Goal: Navigation & Orientation: Find specific page/section

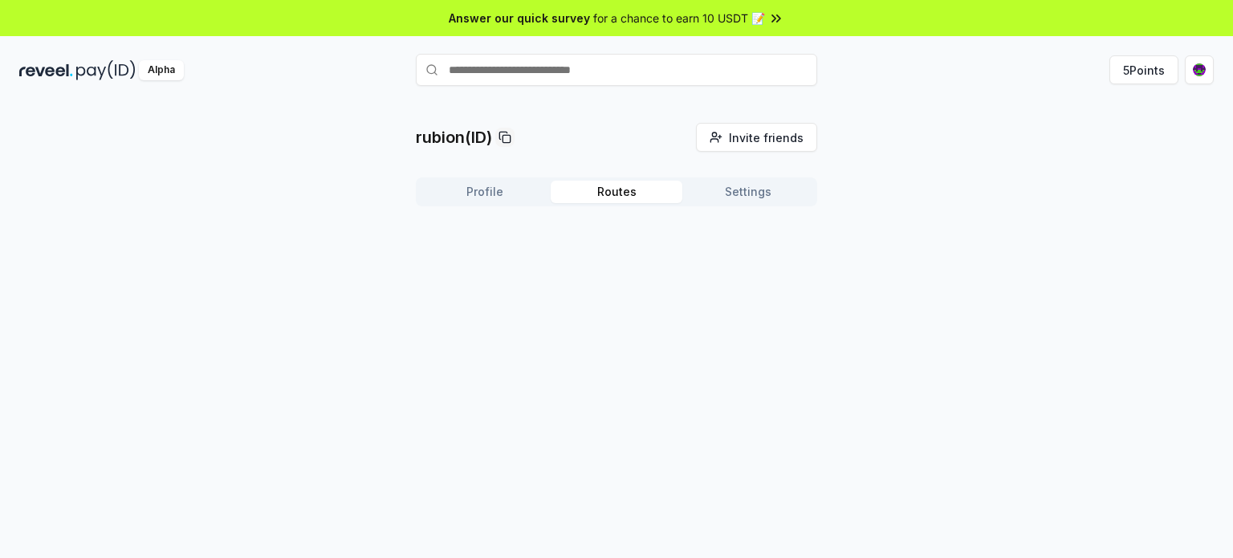
click at [626, 201] on button "Routes" at bounding box center [617, 192] width 132 height 22
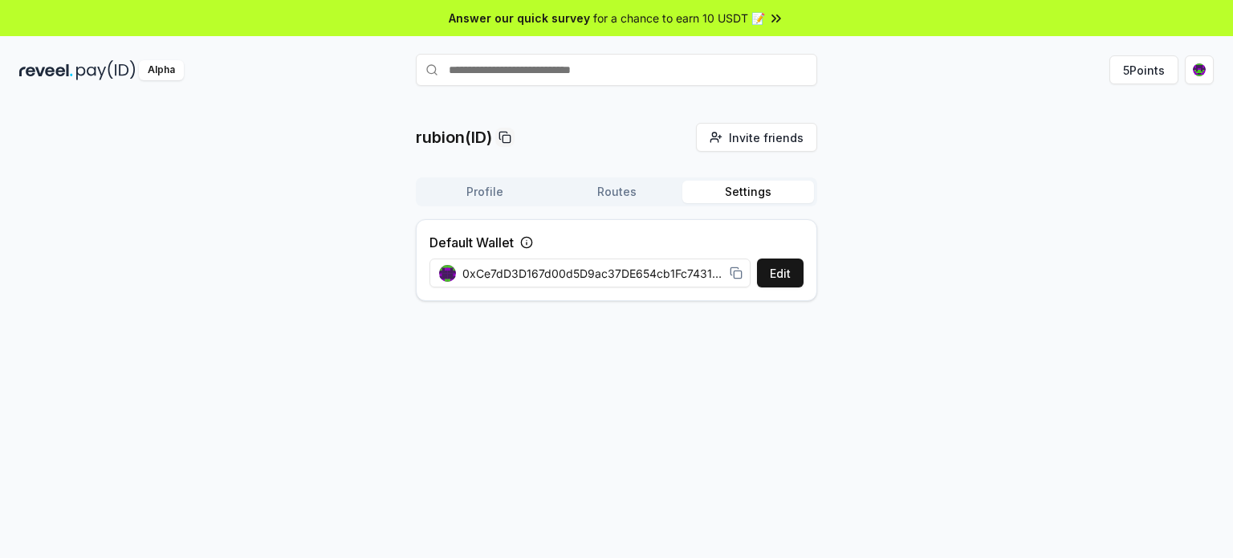
click at [757, 190] on button "Settings" at bounding box center [748, 192] width 132 height 22
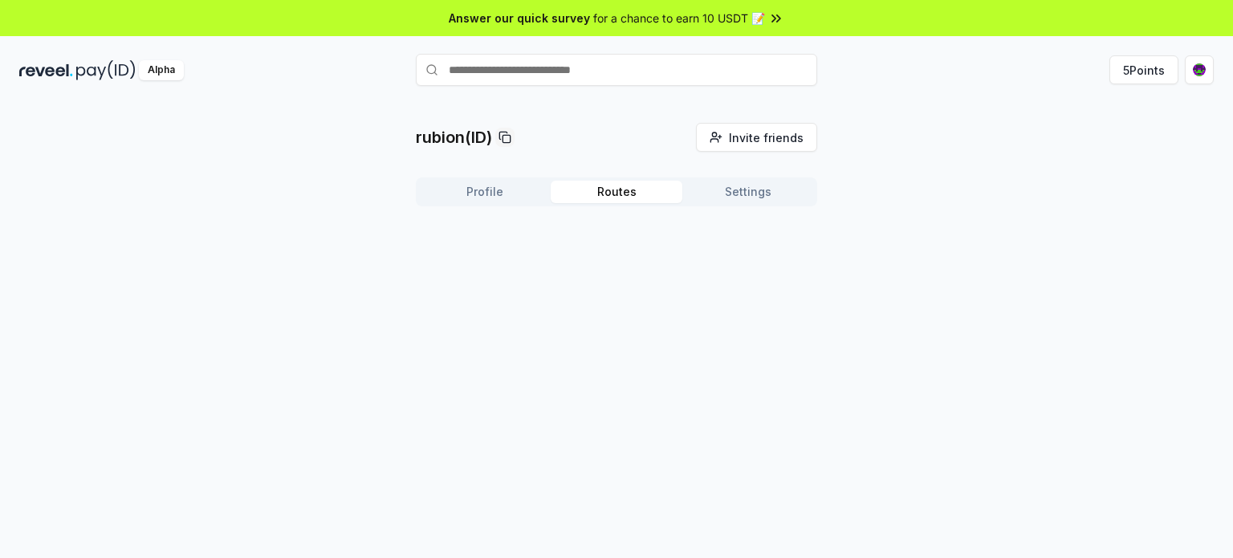
click at [641, 192] on button "Routes" at bounding box center [617, 192] width 132 height 22
click at [748, 192] on button "Settings" at bounding box center [748, 192] width 132 height 22
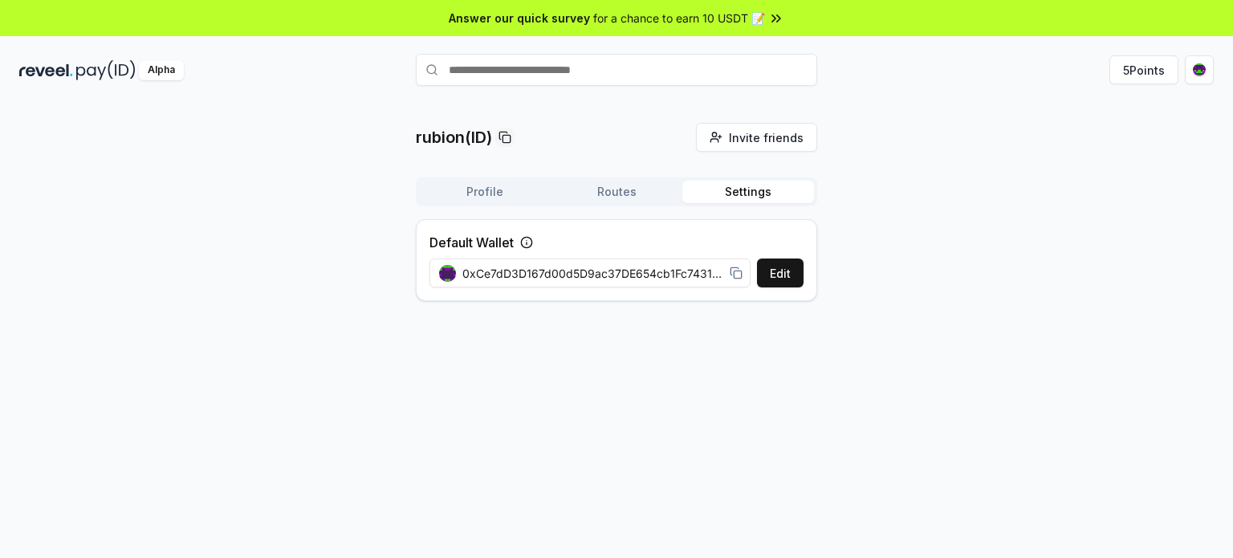
click at [667, 273] on span "0xCe7dD3D167d00d5D9ac37DE654cb1Fc7431412BA" at bounding box center [592, 273] width 261 height 17
click at [1092, 230] on div "rubion(ID) Invite friends Invite Profile Routes Settings Default Wallet Edit 0x…" at bounding box center [616, 218] width 1194 height 191
click at [1207, 71] on html "Answer our quick survey for a chance to earn 10 USDT 📝 Alpha 5 Points rubion(ID…" at bounding box center [616, 279] width 1233 height 558
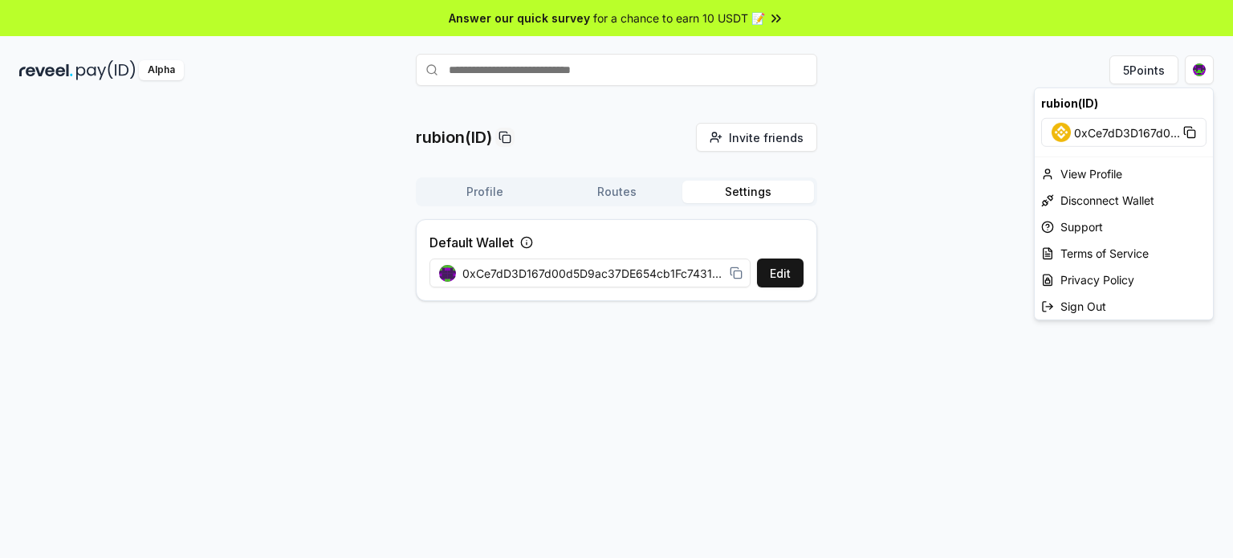
click at [1119, 131] on span "0xCe7dD3D167d0 ..." at bounding box center [1127, 132] width 106 height 17
click at [1097, 172] on div "View Profile" at bounding box center [1124, 174] width 178 height 26
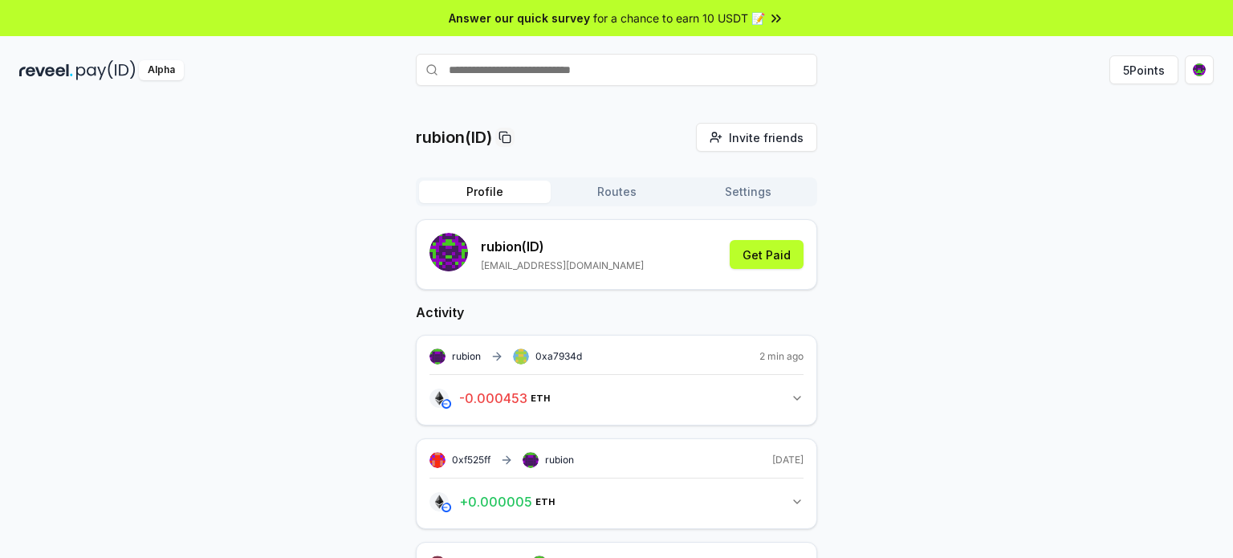
click at [648, 197] on button "Routes" at bounding box center [617, 192] width 132 height 22
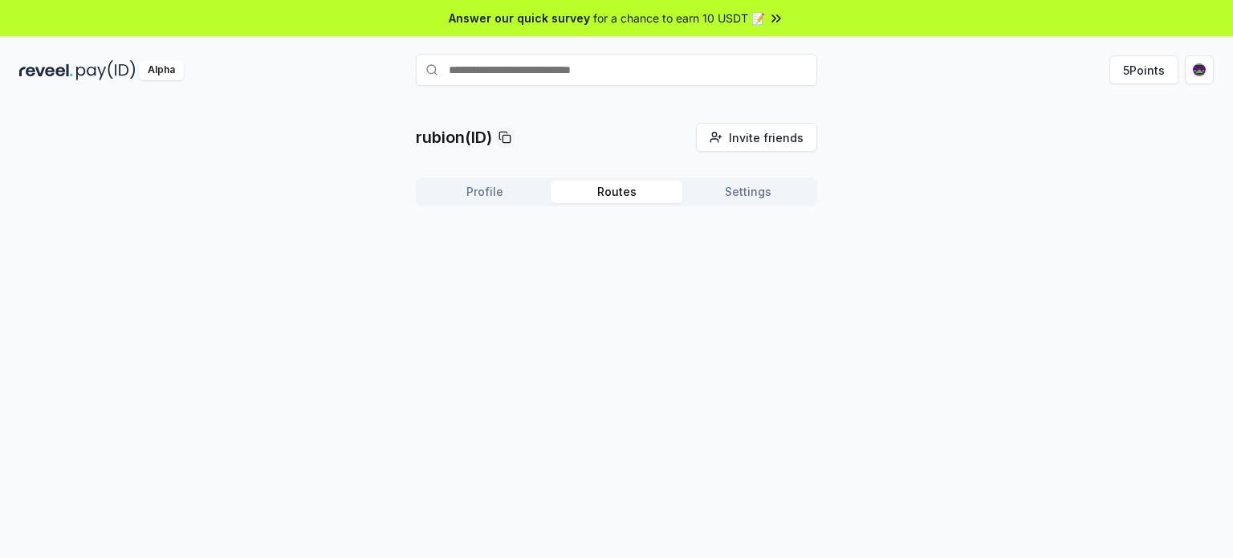
click at [500, 189] on button "Profile" at bounding box center [485, 192] width 132 height 22
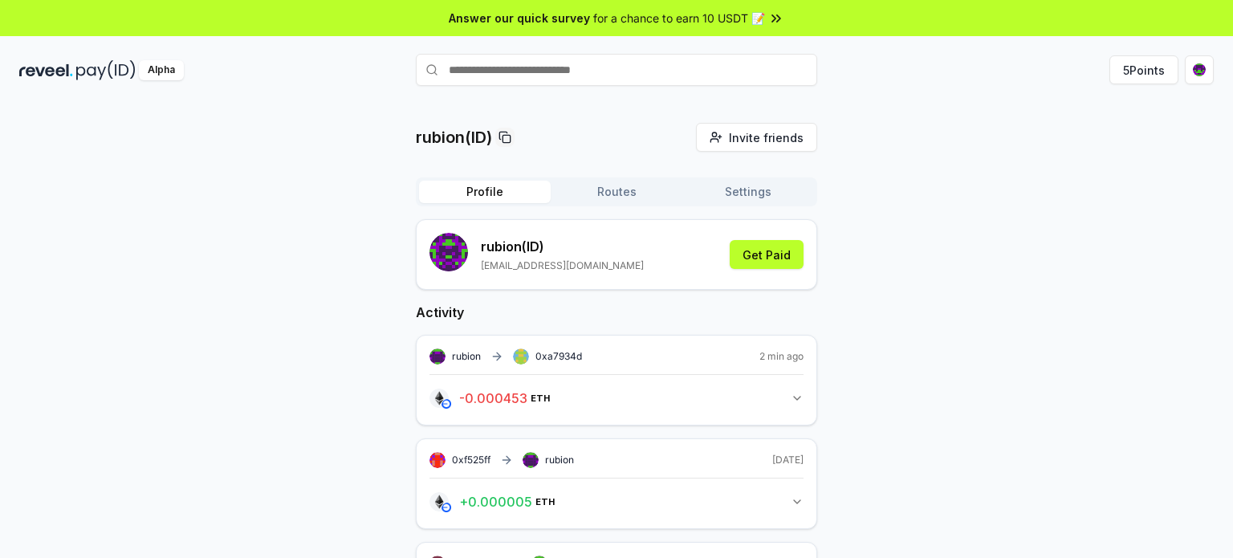
click at [748, 190] on button "Settings" at bounding box center [748, 192] width 132 height 22
click at [501, 197] on button "Profile" at bounding box center [485, 192] width 132 height 22
